Goal: Find specific page/section: Find specific page/section

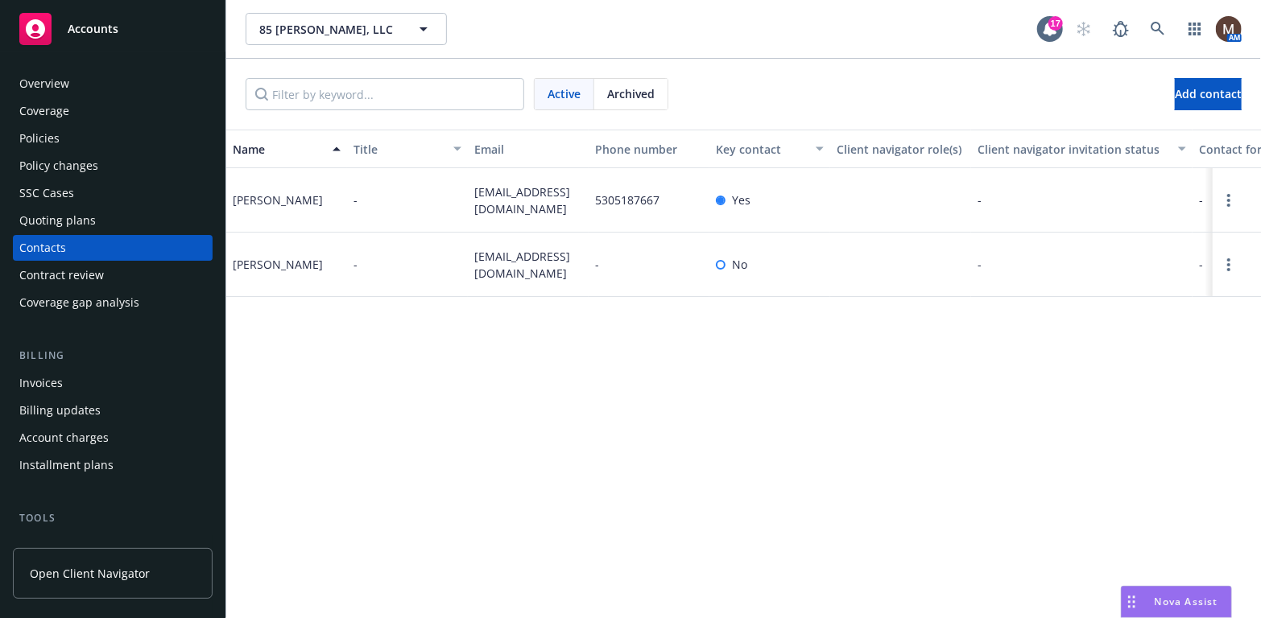
click at [35, 130] on div "Policies" at bounding box center [39, 139] width 40 height 26
